Goal: Transaction & Acquisition: Purchase product/service

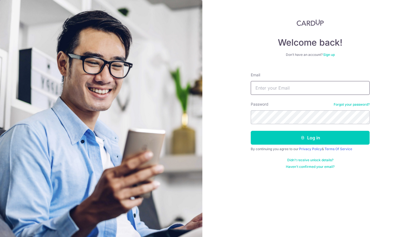
click at [260, 85] on input "Email" at bounding box center [310, 88] width 119 height 14
type input "[EMAIL_ADDRESS][DOMAIN_NAME]"
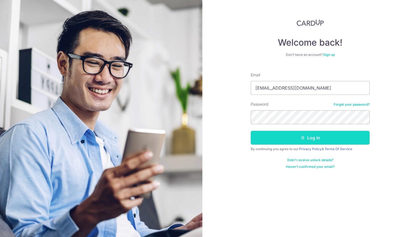
click at [305, 136] on button "Log in" at bounding box center [310, 138] width 119 height 14
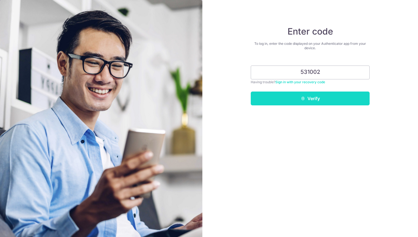
type input "531002"
click at [315, 98] on button "Verify" at bounding box center [310, 98] width 119 height 14
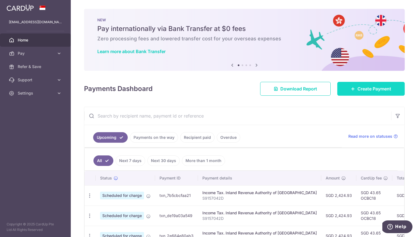
click at [374, 89] on span "Create Payment" at bounding box center [374, 88] width 34 height 7
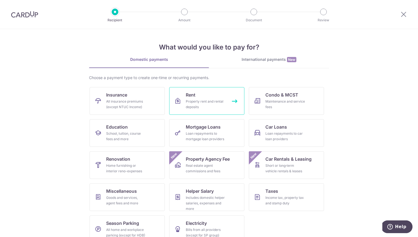
click at [211, 96] on link "Rent Property rent and rental deposits" at bounding box center [206, 101] width 75 height 28
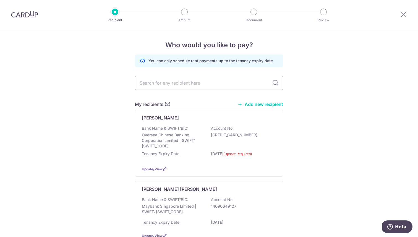
scroll to position [41, 0]
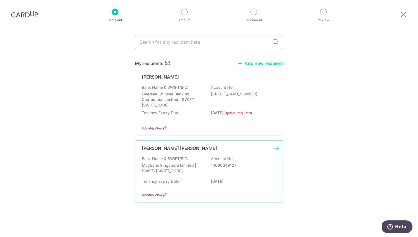
click at [201, 171] on p "Maybank Singapore Limited | SWIFT: MBBESGS2XXX" at bounding box center [173, 168] width 62 height 11
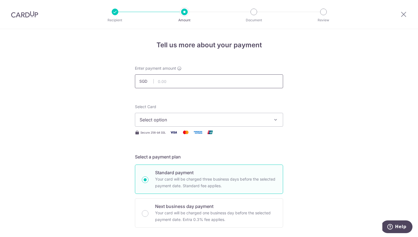
click at [201, 84] on input "text" at bounding box center [209, 81] width 148 height 14
type input "2,800.00"
click at [195, 117] on span "Select option" at bounding box center [204, 119] width 129 height 7
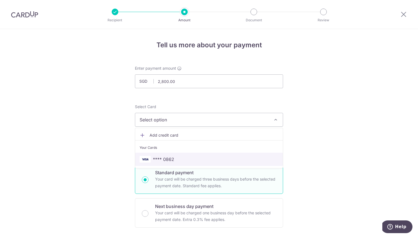
click at [177, 161] on span "**** 0862" at bounding box center [209, 159] width 139 height 7
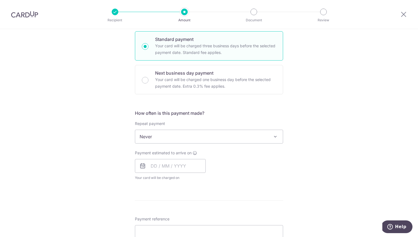
scroll to position [140, 0]
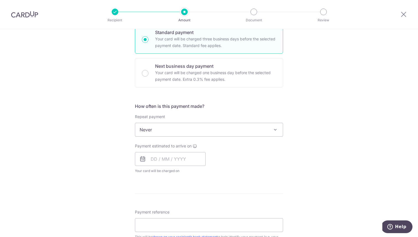
click at [157, 127] on span "Never" at bounding box center [209, 129] width 148 height 13
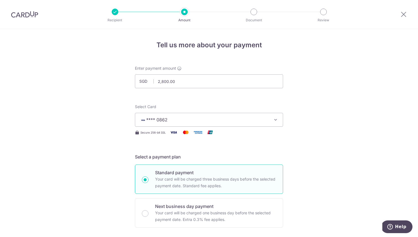
click at [32, 14] on img at bounding box center [24, 14] width 27 height 7
click at [25, 13] on img at bounding box center [24, 14] width 27 height 7
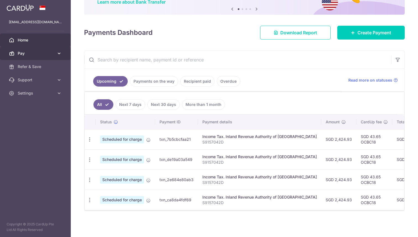
click at [53, 57] on link "Pay" at bounding box center [35, 53] width 71 height 13
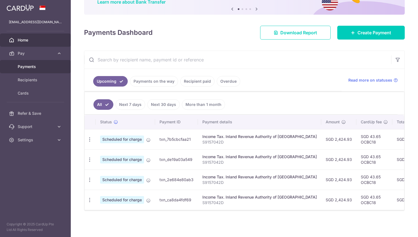
click at [48, 66] on span "Payments" at bounding box center [36, 67] width 36 height 6
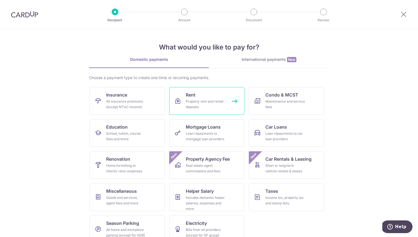
click at [209, 99] on div "Property rent and rental deposits" at bounding box center [206, 104] width 40 height 11
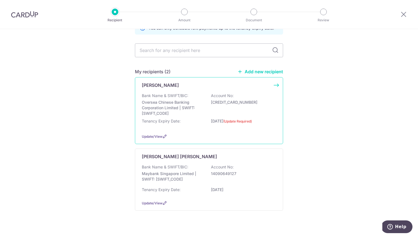
scroll to position [41, 0]
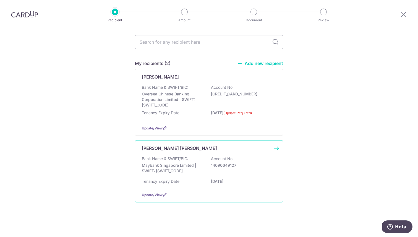
click at [186, 159] on p "Bank Name & SWIFT/BIC:" at bounding box center [165, 159] width 46 height 6
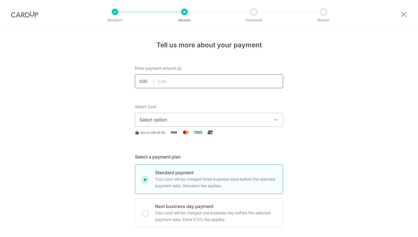
click at [181, 80] on input "text" at bounding box center [209, 81] width 148 height 14
type input "2,800.00"
click at [178, 118] on span "Select option" at bounding box center [204, 119] width 129 height 7
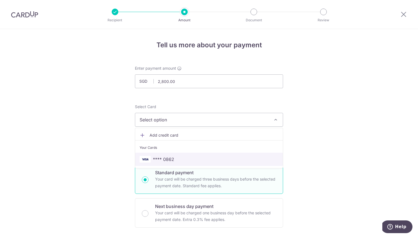
click at [174, 156] on span "**** 0862" at bounding box center [209, 159] width 139 height 7
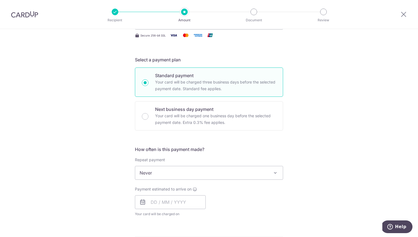
scroll to position [155, 0]
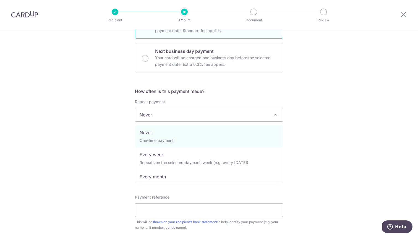
click at [181, 115] on span "Never" at bounding box center [209, 114] width 148 height 13
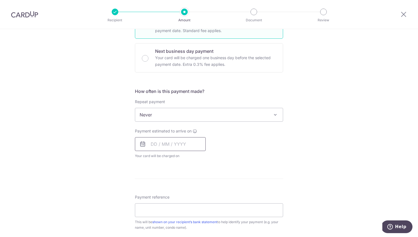
click at [166, 145] on input "text" at bounding box center [170, 144] width 71 height 14
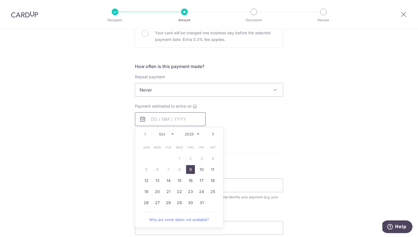
scroll to position [180, 0]
click at [179, 181] on link "15" at bounding box center [179, 180] width 9 height 9
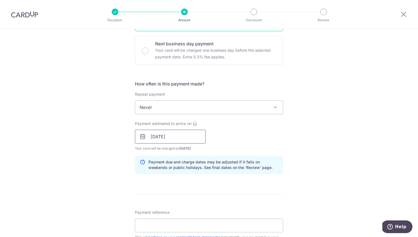
scroll to position [159, 0]
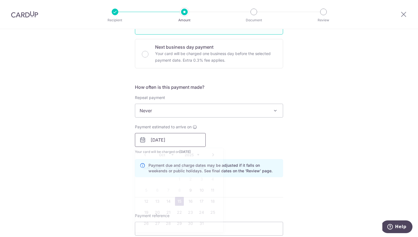
click at [184, 134] on input "[DATE]" at bounding box center [170, 140] width 71 height 14
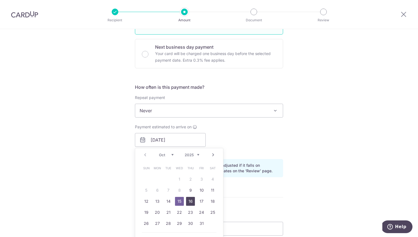
click at [188, 200] on link "16" at bounding box center [190, 201] width 9 height 9
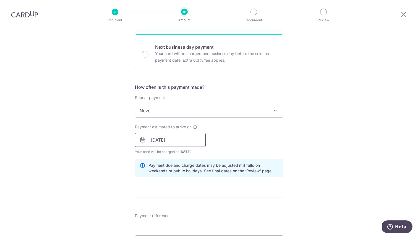
click at [190, 139] on input "16/10/2025" at bounding box center [170, 140] width 71 height 14
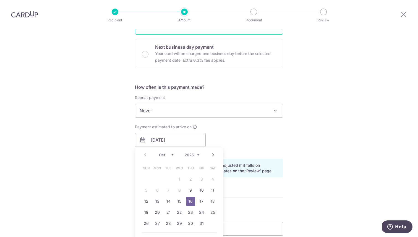
click at [246, 132] on div "Payment estimated to arrive on 16/10/2025 Prev Next Oct Nov Dec 2025 2026 2027 …" at bounding box center [209, 139] width 155 height 30
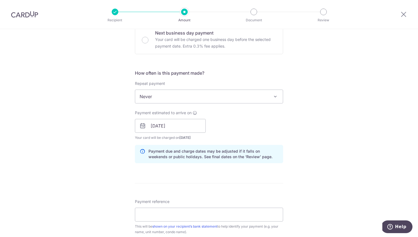
scroll to position [168, 0]
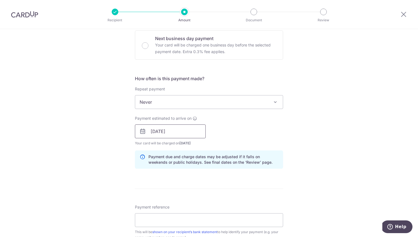
click at [167, 133] on input "16/10/2025" at bounding box center [170, 131] width 71 height 14
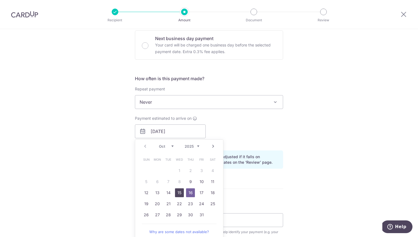
click at [179, 195] on link "15" at bounding box center [179, 192] width 9 height 9
type input "[DATE]"
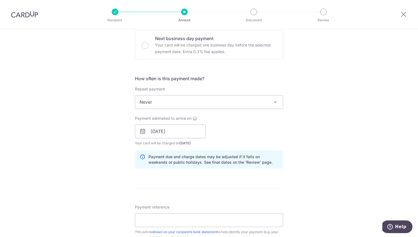
click at [217, 105] on span "Never" at bounding box center [209, 101] width 148 height 13
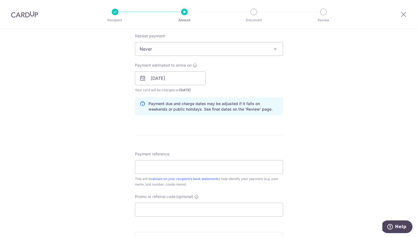
scroll to position [246, 0]
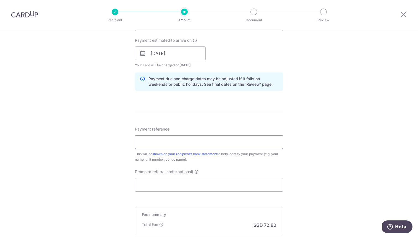
click at [201, 143] on input "Payment reference" at bounding box center [209, 142] width 148 height 14
type input "YOU YUE JULY Rent"
click at [183, 143] on input "YOU YUE JULY Rent" at bounding box center [209, 142] width 148 height 14
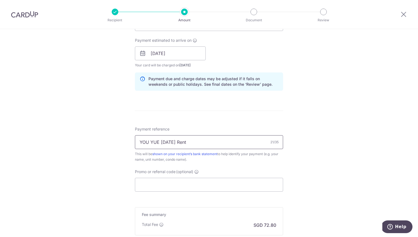
click at [172, 140] on input "YOU YUE 2025 Apr Rent" at bounding box center [209, 142] width 148 height 14
click at [174, 140] on input "YOU YUE 2025 Apr Rent" at bounding box center [209, 142] width 148 height 14
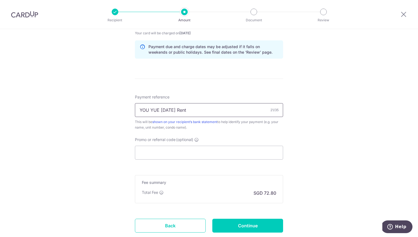
scroll to position [279, 0]
type input "YOU YUE [DATE] Rent"
click at [190, 148] on input "Promo or referral code (optional)" at bounding box center [209, 152] width 148 height 14
paste input "SAVERENT179"
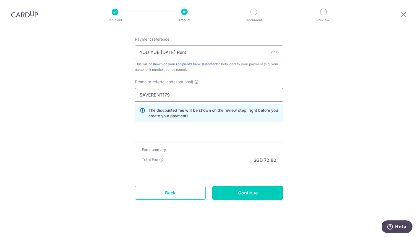
scroll to position [340, 0]
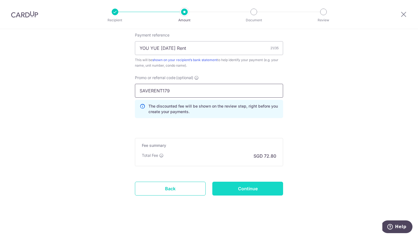
type input "SAVERENT179"
click at [235, 184] on input "Continue" at bounding box center [247, 189] width 71 height 14
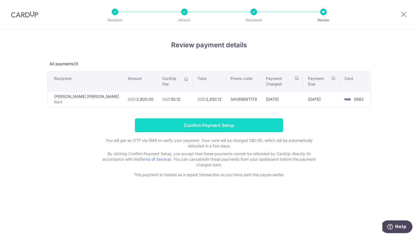
click at [224, 123] on input "Confirm Payment Setup" at bounding box center [209, 125] width 148 height 14
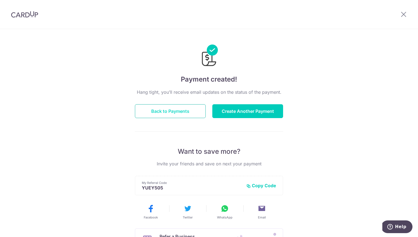
click at [180, 113] on button "Back to Payments" at bounding box center [170, 111] width 71 height 14
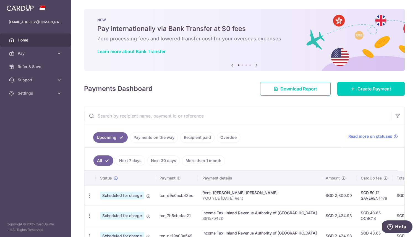
scroll to position [76, 0]
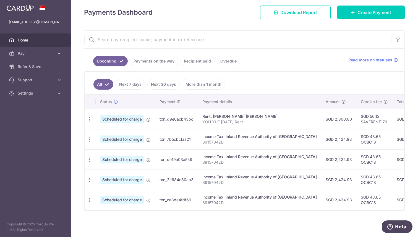
click at [148, 60] on link "Payments on the way" at bounding box center [154, 61] width 48 height 11
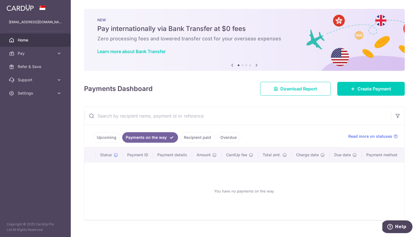
scroll to position [10, 0]
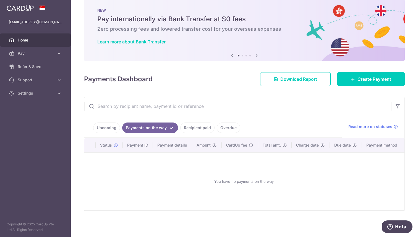
click at [110, 129] on link "Upcoming" at bounding box center [106, 127] width 27 height 11
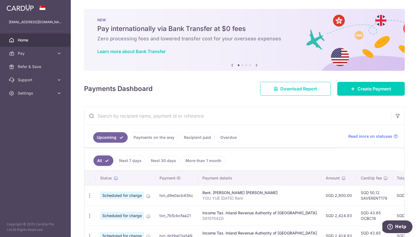
scroll to position [76, 0]
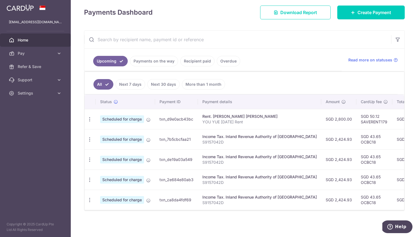
click at [227, 114] on div "Rent. [PERSON_NAME] [PERSON_NAME]" at bounding box center [259, 117] width 114 height 6
click at [230, 121] on p "YOU YUE [DATE] Rent" at bounding box center [259, 122] width 114 height 6
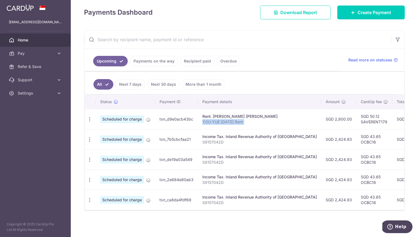
click at [230, 121] on p "YOU YUE [DATE] Rent" at bounding box center [259, 122] width 114 height 6
click at [197, 64] on link "Recipient paid" at bounding box center [197, 61] width 34 height 11
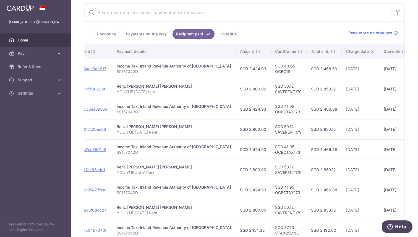
scroll to position [0, 87]
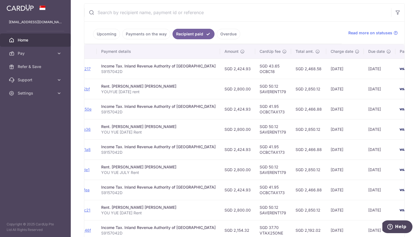
click at [255, 71] on td "SGD 43.65 OCBC18" at bounding box center [273, 69] width 36 height 20
click at [256, 66] on td "SGD 43.65 OCBC18" at bounding box center [273, 69] width 36 height 20
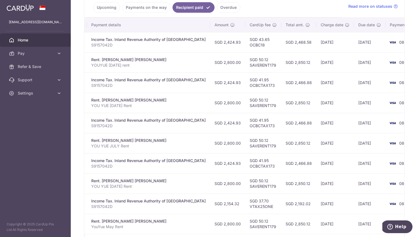
scroll to position [134, 0]
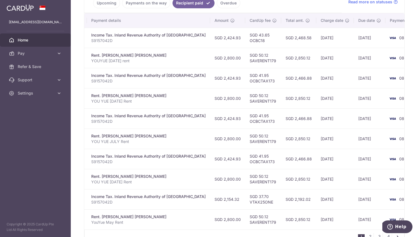
click at [247, 125] on td "SGD 41.95 OCBCTAX173" at bounding box center [263, 118] width 36 height 20
click at [248, 122] on td "SGD 41.95 OCBCTAX173" at bounding box center [263, 118] width 36 height 20
copy td "OCBCTAX173"
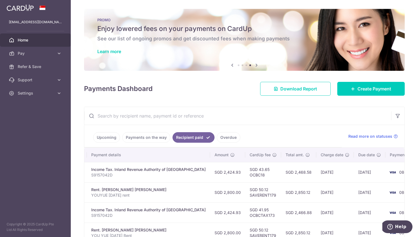
scroll to position [6, 0]
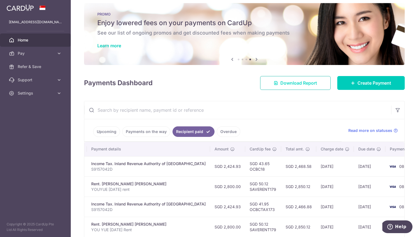
click at [289, 84] on span "Download Report" at bounding box center [298, 83] width 37 height 7
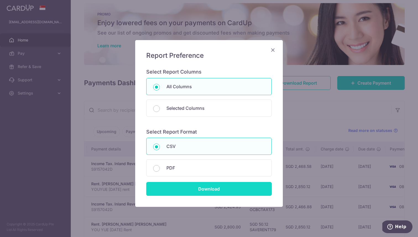
click at [209, 192] on input "Download" at bounding box center [208, 189] width 125 height 14
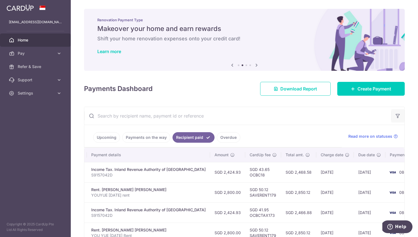
click at [399, 114] on icon "button" at bounding box center [398, 116] width 6 height 6
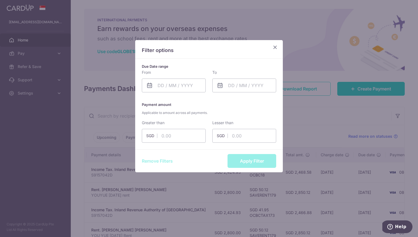
click at [260, 49] on p "Filter options" at bounding box center [209, 50] width 134 height 7
click at [274, 48] on icon "Close" at bounding box center [275, 47] width 7 height 7
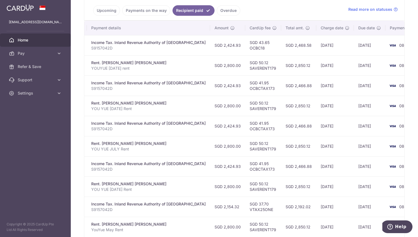
scroll to position [167, 0]
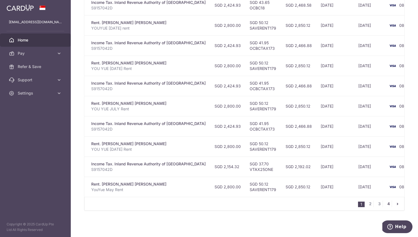
click at [389, 205] on link "4" at bounding box center [388, 203] width 7 height 7
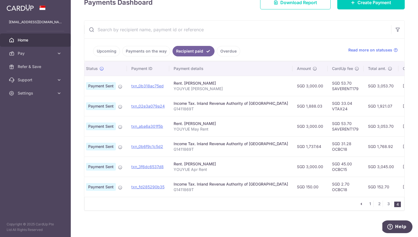
scroll to position [0, 0]
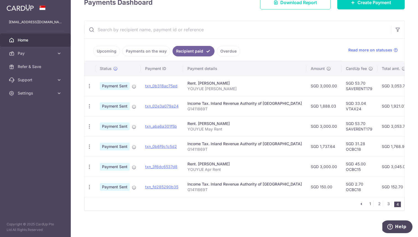
drag, startPoint x: 198, startPoint y: 164, endPoint x: 244, endPoint y: 164, distance: 46.2
click at [244, 164] on div "Rent. [PERSON_NAME]" at bounding box center [244, 164] width 114 height 6
copy div "[PERSON_NAME]"
click at [369, 202] on link "1" at bounding box center [370, 203] width 7 height 7
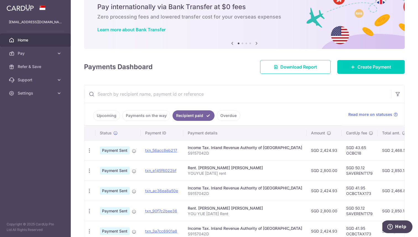
scroll to position [24, 0]
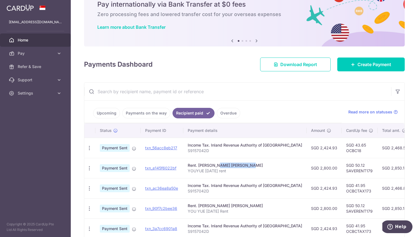
drag, startPoint x: 198, startPoint y: 166, endPoint x: 231, endPoint y: 166, distance: 32.9
click at [231, 166] on div "Rent. [PERSON_NAME] [PERSON_NAME]" at bounding box center [245, 166] width 114 height 6
click at [237, 166] on div "Rent. [PERSON_NAME] [PERSON_NAME]" at bounding box center [245, 166] width 114 height 6
copy div "[PERSON_NAME]"
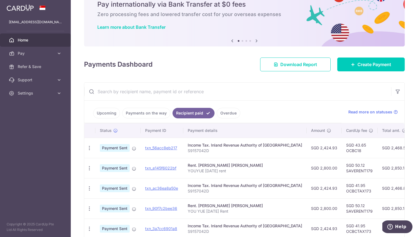
click at [113, 115] on link "Upcoming" at bounding box center [106, 113] width 27 height 11
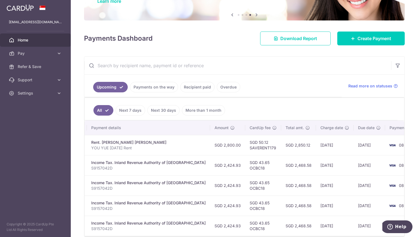
scroll to position [74, 0]
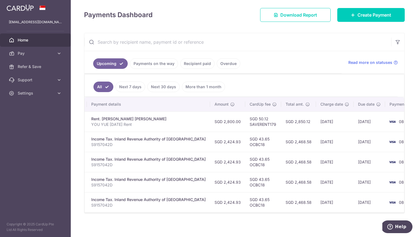
click at [281, 124] on td "SGD 2,850.12" at bounding box center [298, 121] width 35 height 20
